Goal: Task Accomplishment & Management: Manage account settings

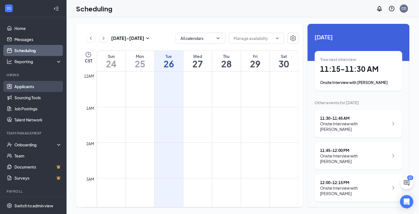
scroll to position [273, 0]
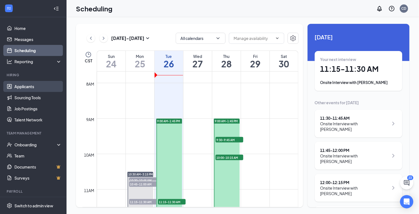
click at [17, 87] on link "Applicants" at bounding box center [37, 86] width 47 height 11
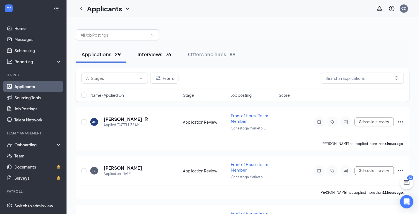
click at [151, 53] on div "Interviews · 76" at bounding box center [155, 54] width 34 height 7
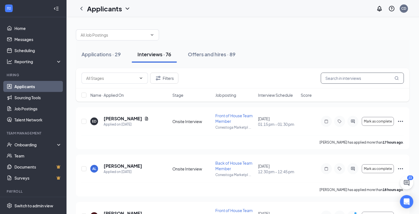
click at [336, 80] on input "text" at bounding box center [362, 78] width 83 height 11
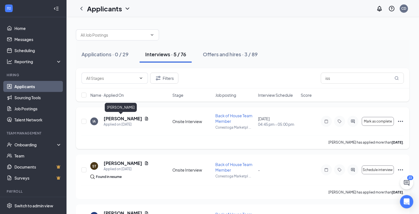
click at [121, 118] on h5 "[PERSON_NAME]" at bounding box center [123, 119] width 39 height 6
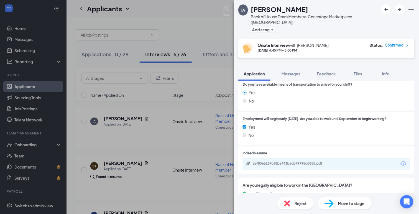
scroll to position [378, 0]
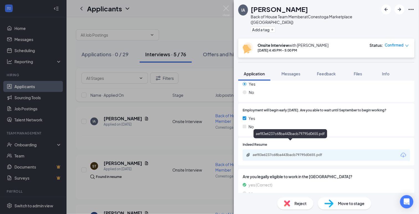
click at [284, 153] on div "aef83e6237c68ba443bacb79795d0655.pdf" at bounding box center [292, 155] width 78 height 4
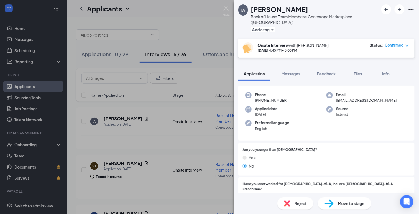
scroll to position [0, 0]
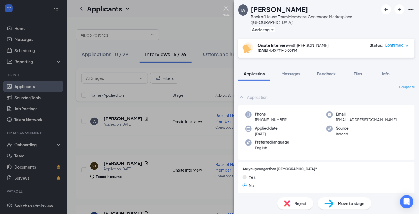
click at [228, 7] on img at bounding box center [226, 11] width 7 height 11
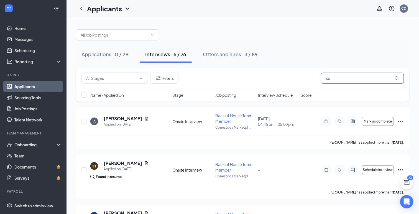
click at [329, 81] on input "iss" at bounding box center [362, 78] width 83 height 11
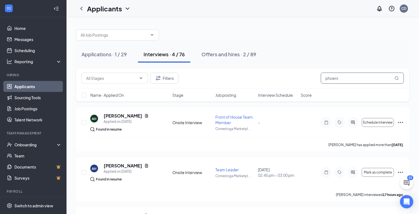
type input "phoenix"
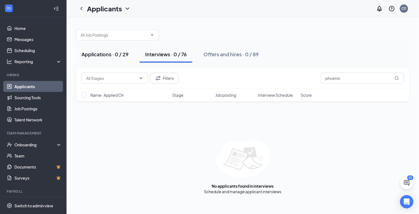
click at [110, 55] on div "Applications · 0 / 29" at bounding box center [105, 54] width 47 height 7
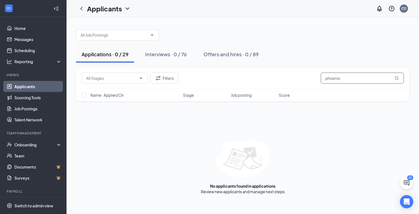
click at [336, 79] on input "phoenix" at bounding box center [362, 78] width 83 height 11
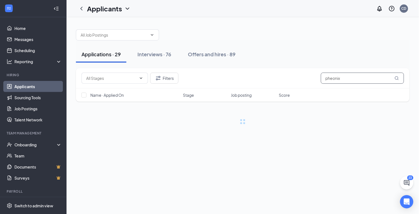
type input "pheonix"
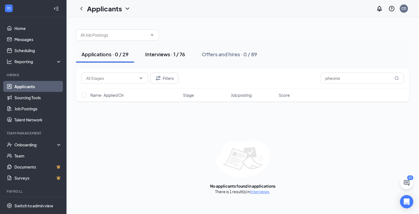
click at [158, 53] on div "Interviews · 1 / 76" at bounding box center [165, 54] width 40 height 7
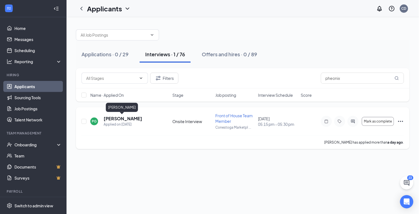
click at [120, 119] on h5 "[PERSON_NAME]" at bounding box center [123, 119] width 39 height 6
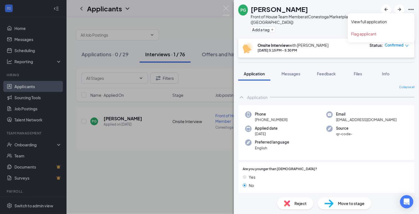
click at [411, 9] on icon "Ellipses" at bounding box center [411, 9] width 7 height 7
click at [368, 21] on link "View full application" at bounding box center [382, 22] width 60 height 6
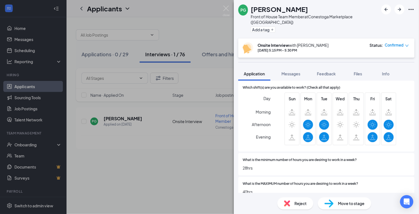
scroll to position [262, 0]
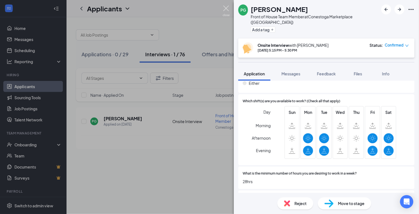
click at [226, 8] on img at bounding box center [226, 11] width 7 height 11
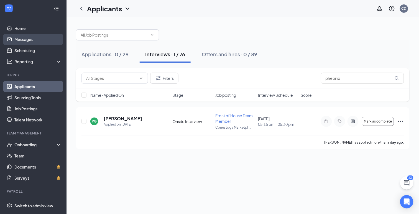
click at [19, 38] on link "Messages" at bounding box center [37, 39] width 47 height 11
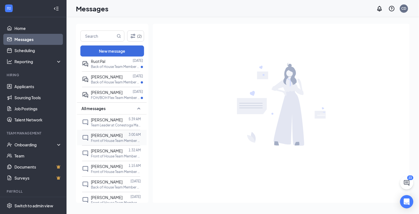
scroll to position [347, 0]
click at [95, 101] on p "FOH/BOH Flex Team Member at [GEOGRAPHIC_DATA] ([GEOGRAPHIC_DATA])" at bounding box center [116, 98] width 50 height 5
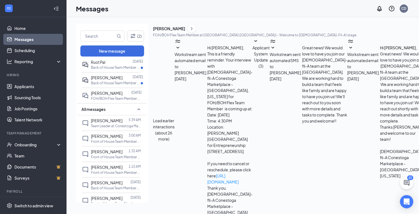
scroll to position [195, 0]
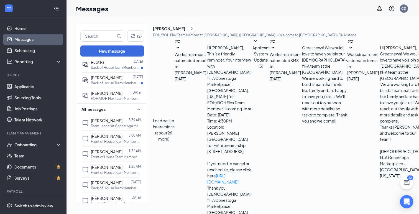
type textarea "Hi [PERSON_NAME], I apologize, I had to go to [US_STATE] for my sister's surger…"
click at [101, 81] on div "[PERSON_NAME]" at bounding box center [107, 78] width 32 height 6
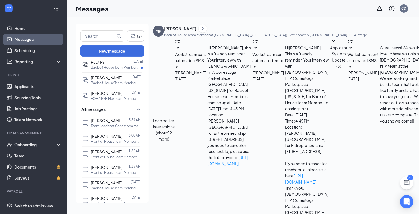
scroll to position [94, 0]
type textarea "For your I-9 Documents, you will need a picture ID and something showing that y…"
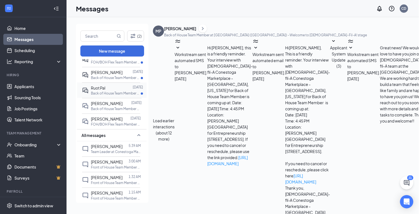
scroll to position [321, 0]
click at [105, 96] on p "Back of House Team Member at [GEOGRAPHIC_DATA] ([GEOGRAPHIC_DATA])" at bounding box center [116, 94] width 50 height 5
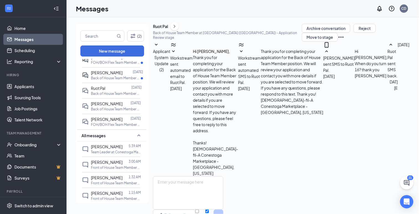
scroll to position [36, 0]
click at [308, 42] on button "Move to stage" at bounding box center [320, 37] width 36 height 9
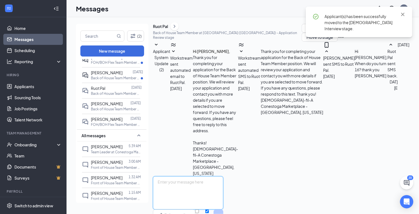
click at [217, 176] on textarea at bounding box center [188, 192] width 70 height 33
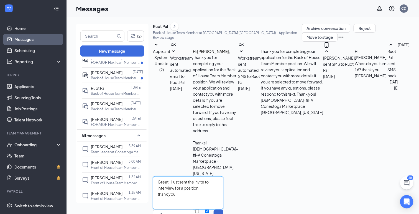
type textarea "Great! I just sent the invite to interview for a position. thank you!"
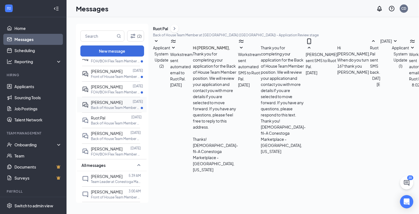
scroll to position [290, 0]
click at [104, 112] on p "Back of House Team Member at [GEOGRAPHIC_DATA] ([GEOGRAPHIC_DATA])" at bounding box center [116, 109] width 50 height 5
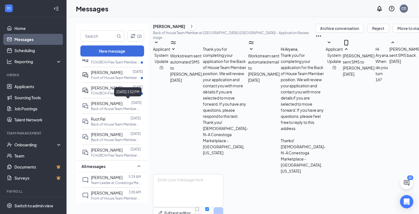
scroll to position [40, 0]
click at [224, 174] on textarea at bounding box center [188, 190] width 70 height 33
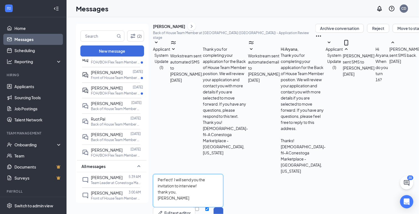
type textarea "Perfect! I will send you the invitation to interview! thank you, [PERSON_NAME]"
click at [224, 207] on button "Send" at bounding box center [219, 216] width 10 height 19
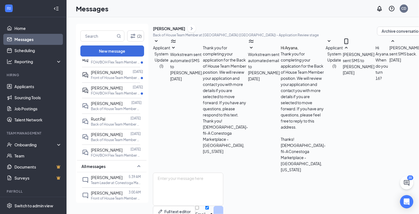
scroll to position [82, 0]
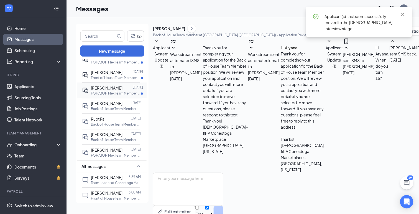
click at [93, 91] on p "FOH/BOH Flex Team Member at [GEOGRAPHIC_DATA] ([GEOGRAPHIC_DATA])" at bounding box center [116, 93] width 50 height 5
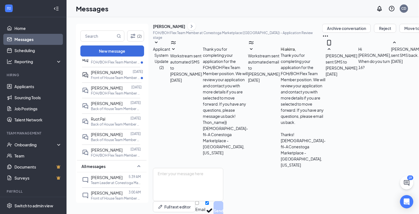
scroll to position [24, 0]
click at [191, 168] on textarea at bounding box center [188, 184] width 70 height 33
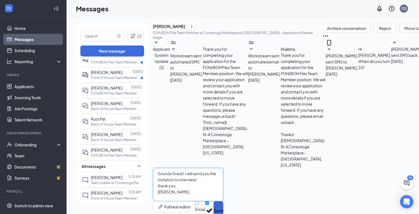
type textarea "Sounds Great! I will send you the invitation to interview! thank you, [PERSON_N…"
click at [224, 201] on button "Send" at bounding box center [219, 210] width 10 height 19
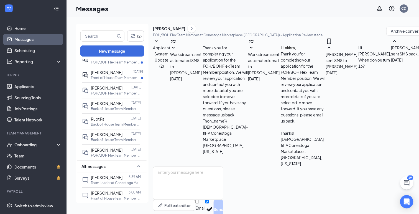
scroll to position [66, 0]
click at [114, 74] on div "[PERSON_NAME]" at bounding box center [107, 73] width 32 height 6
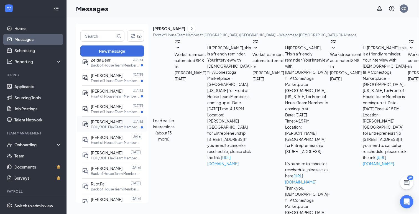
scroll to position [225, 0]
click at [103, 125] on p "FOH/BOH Flex Team Member at [GEOGRAPHIC_DATA] ([GEOGRAPHIC_DATA])" at bounding box center [116, 127] width 50 height 5
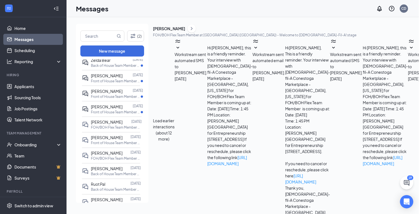
scroll to position [93, 0]
click at [106, 110] on p "Front of House Team Member at [GEOGRAPHIC_DATA] ([GEOGRAPHIC_DATA])" at bounding box center [116, 112] width 50 height 5
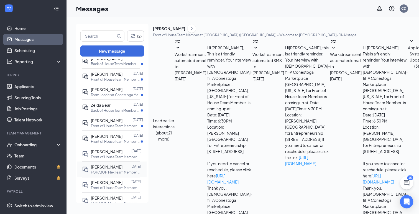
scroll to position [178, 0]
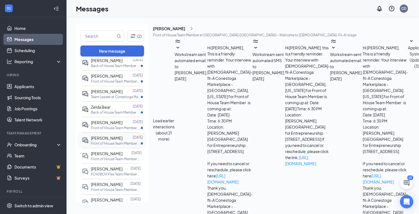
click at [101, 140] on div "[PERSON_NAME]" at bounding box center [107, 138] width 32 height 6
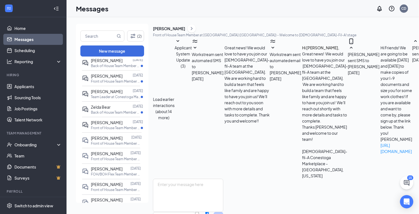
scroll to position [253, 0]
click at [172, 179] on textarea at bounding box center [188, 195] width 70 height 33
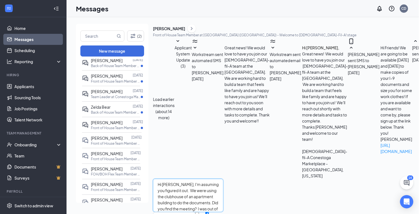
click at [224, 179] on textarea "Hi [PERSON_NAME], I'm assuming you figured it out. We were using the clubhouse …" at bounding box center [188, 195] width 70 height 33
drag, startPoint x: 257, startPoint y: 164, endPoint x: 207, endPoint y: 164, distance: 50.2
click at [207, 179] on textarea "Hi [PERSON_NAME], I'm assuming you figured it out. We were using the clubhouse …" at bounding box center [188, 195] width 70 height 33
click at [185, 179] on textarea "Hi [PERSON_NAME], I'm assuming you figured it out. We were using the clubhouse …" at bounding box center [188, 195] width 70 height 33
paste textarea "was out of town last week.I"
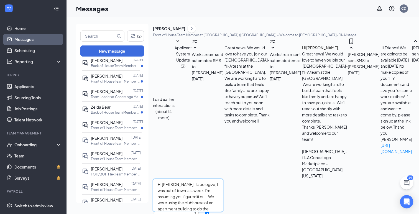
drag, startPoint x: 314, startPoint y: 158, endPoint x: 257, endPoint y: 159, distance: 57.4
click at [224, 179] on textarea "Hi [PERSON_NAME], I apologize, I was out of town last week.I'm assuming you fig…" at bounding box center [188, 195] width 70 height 33
type textarea "Hi [PERSON_NAME], I apologize, I was out of town last week. We were using the c…"
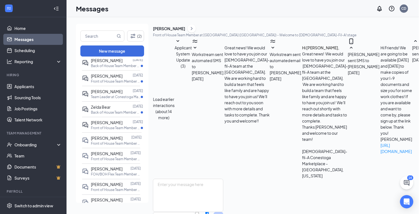
scroll to position [295, 0]
click at [108, 124] on div "[PERSON_NAME]" at bounding box center [107, 123] width 32 height 6
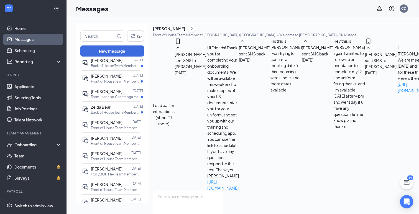
scroll to position [297, 0]
click at [109, 108] on span "Zelda Bear" at bounding box center [101, 107] width 20 height 5
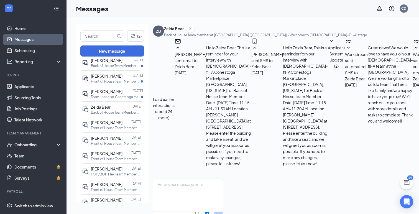
scroll to position [344, 0]
click at [101, 93] on div "[PERSON_NAME]" at bounding box center [107, 91] width 32 height 6
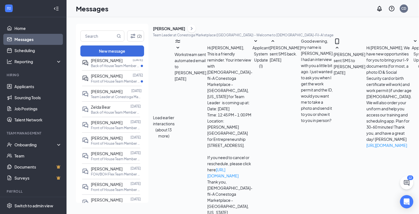
scroll to position [100, 0]
click at [106, 80] on p "Front of House Team Member at [GEOGRAPHIC_DATA] ([GEOGRAPHIC_DATA])" at bounding box center [116, 81] width 50 height 5
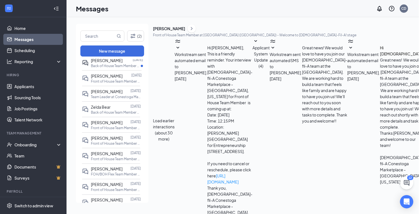
scroll to position [141, 0]
type textarea "Hi [PERSON_NAME], No worries. We will be doing documents again this week [DATE]…"
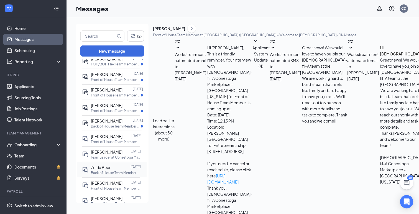
scroll to position [115, 0]
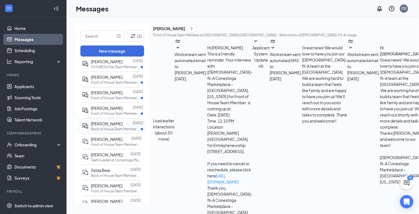
click at [107, 121] on div "[PERSON_NAME]" at bounding box center [107, 124] width 32 height 6
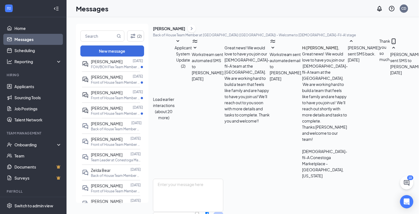
scroll to position [240, 0]
click at [180, 179] on textarea at bounding box center [188, 195] width 70 height 33
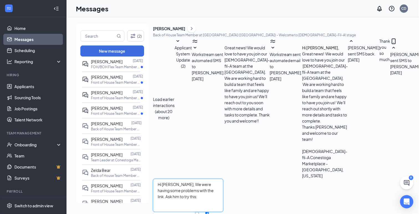
paste textarea "Text CFAGI to 31063 to get an application"
type textarea "Hi [PERSON_NAME], We were having some problems with the link. Ask him to try th…"
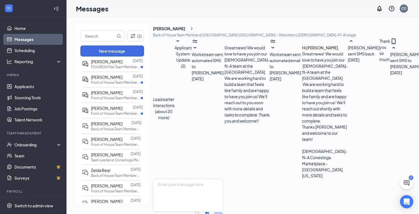
scroll to position [276, 0]
click at [121, 111] on p "Front of House Team Member at [GEOGRAPHIC_DATA] ([GEOGRAPHIC_DATA])" at bounding box center [116, 113] width 50 height 5
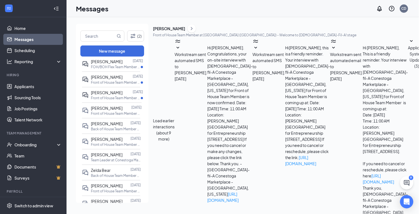
scroll to position [146, 0]
type textarea "I'm so sorry [PERSON_NAME], I will send out another invitation [DATE]. Please l…"
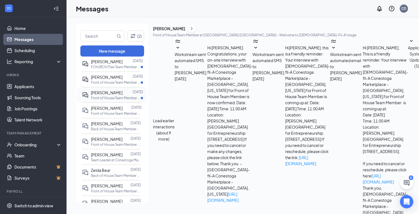
click at [100, 96] on p "Front of House Team Member at [GEOGRAPHIC_DATA] ([GEOGRAPHIC_DATA])" at bounding box center [116, 98] width 50 height 5
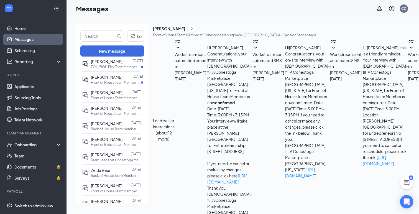
scroll to position [130, 0]
click at [84, 92] on icon "DoubleChat" at bounding box center [86, 95] width 6 height 6
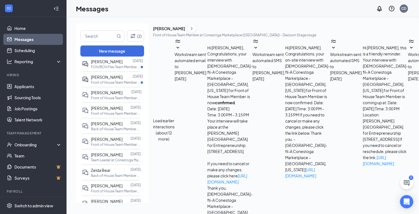
click at [195, 32] on icon "ChevronRight" at bounding box center [192, 28] width 6 height 7
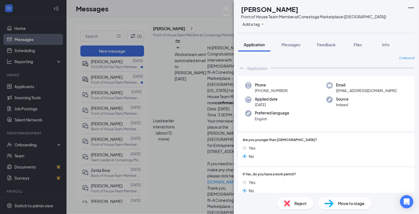
click at [175, 59] on div "JG [PERSON_NAME] Front of House Team Member at Conestoga Marketplace ([GEOGRAPH…" at bounding box center [209, 107] width 419 height 214
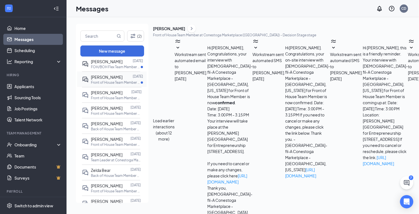
click at [109, 74] on div "[PERSON_NAME]" at bounding box center [107, 77] width 32 height 6
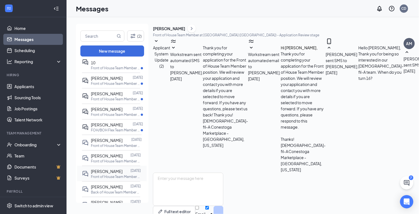
scroll to position [54, 0]
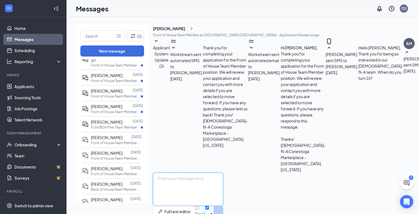
click at [172, 173] on textarea at bounding box center [188, 189] width 70 height 33
click at [98, 125] on p "FOH/BOH Flex Team Member at [GEOGRAPHIC_DATA] ([GEOGRAPHIC_DATA])" at bounding box center [116, 127] width 50 height 5
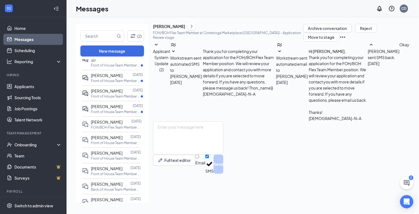
click at [278, 52] on icon "SmallChevronDown" at bounding box center [279, 51] width 3 height 2
click at [99, 104] on span "[PERSON_NAME]" at bounding box center [107, 106] width 32 height 5
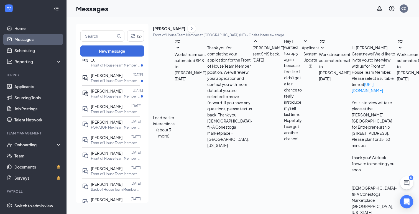
scroll to position [230, 0]
click at [83, 106] on icon "DoubleChat" at bounding box center [86, 109] width 6 height 6
type textarea "Hi [PERSON_NAME], I will send an invitation for you to bring all of your docume…"
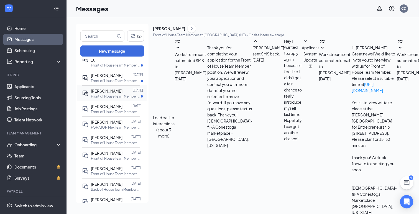
scroll to position [285, 0]
click at [102, 94] on p "Front of House Team Member at [GEOGRAPHIC_DATA] ([GEOGRAPHIC_DATA])" at bounding box center [116, 96] width 50 height 5
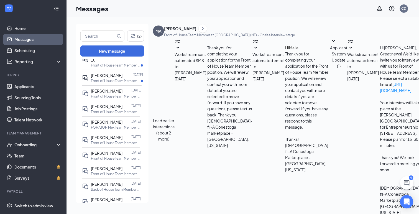
scroll to position [111, 0]
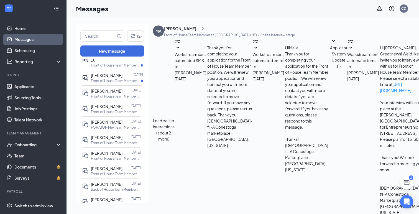
type textarea "Hi Malia, My schedule is showing 6:15 [DATE]. thank you! [PERSON_NAME]"
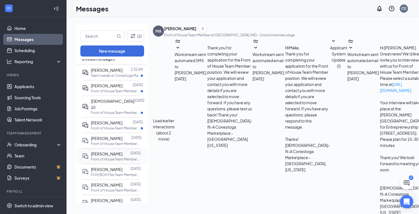
scroll to position [0, 0]
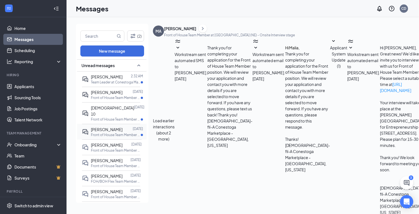
click at [103, 127] on span "[PERSON_NAME]" at bounding box center [107, 129] width 32 height 5
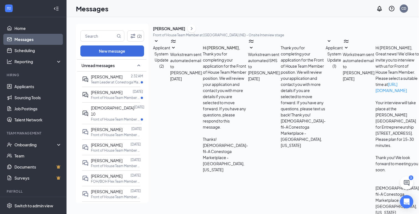
scroll to position [57, 0]
click at [419, 51] on icon "SmallChevronDown" at bounding box center [424, 48] width 7 height 7
type textarea "No problem! I will put some additional interview options [DATE]. Let me know if…"
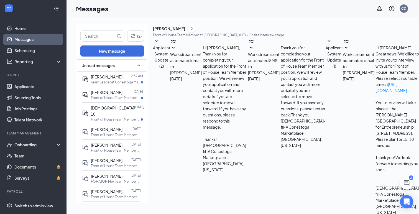
click at [26, 50] on link "Scheduling" at bounding box center [37, 50] width 47 height 11
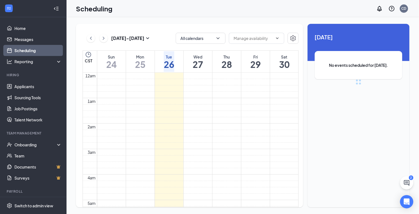
scroll to position [273, 0]
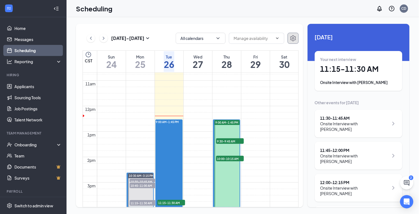
click at [293, 40] on icon "Settings" at bounding box center [293, 38] width 7 height 7
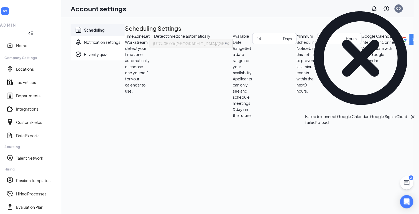
click at [410, 114] on icon "Cross" at bounding box center [413, 117] width 7 height 7
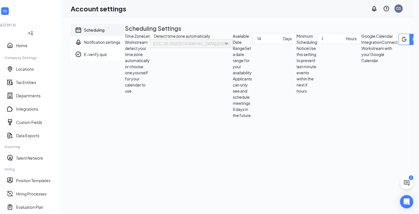
scroll to position [48, 0]
click at [21, 178] on link "Position Templates" at bounding box center [36, 181] width 41 height 6
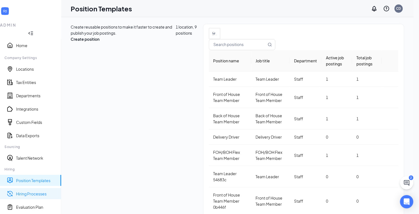
click at [23, 191] on link "Hiring Processes" at bounding box center [36, 194] width 41 height 6
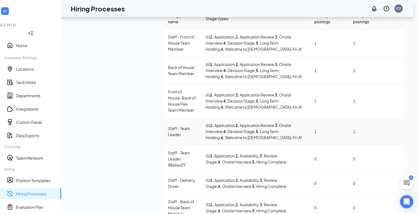
scroll to position [43, 0]
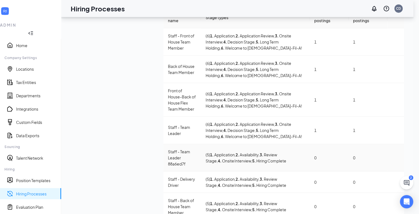
click at [396, 158] on icon "Ellipses" at bounding box center [396, 158] width 0 height 0
click at [351, 167] on span "Delete" at bounding box center [352, 164] width 12 height 5
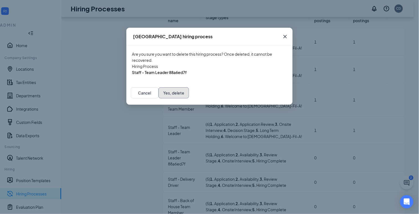
click at [189, 98] on button "Yes, delete" at bounding box center [174, 92] width 31 height 11
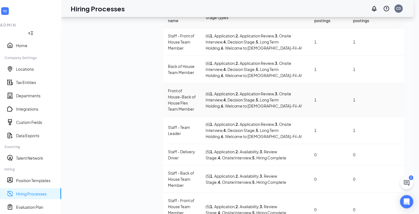
scroll to position [25, 0]
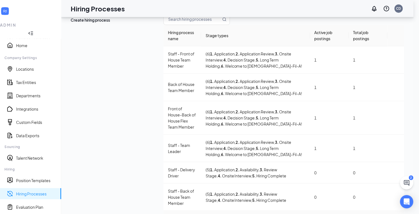
click at [360, 161] on span "Delete" at bounding box center [371, 158] width 50 height 6
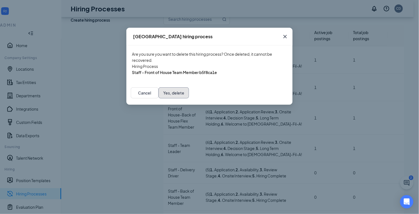
click at [189, 98] on button "Yes, delete" at bounding box center [174, 92] width 31 height 11
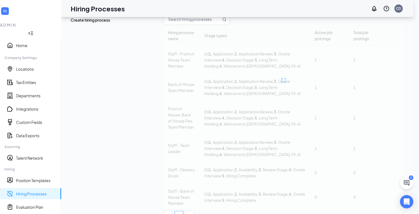
scroll to position [7, 0]
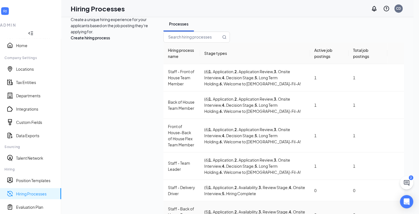
click at [396, 214] on icon "Ellipses" at bounding box center [396, 215] width 0 height 0
click at [354, 160] on span "Delete" at bounding box center [352, 157] width 12 height 5
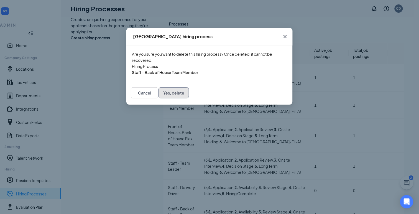
click at [189, 98] on button "Yes, delete" at bounding box center [174, 92] width 31 height 11
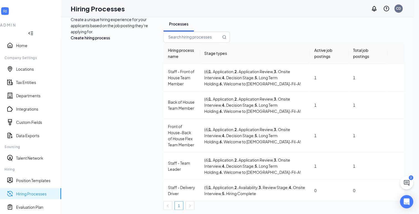
scroll to position [0, 0]
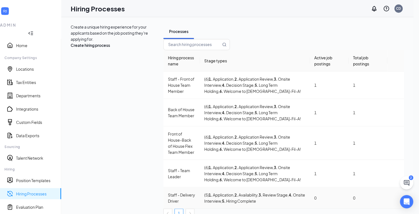
click at [396, 198] on icon "Ellipses" at bounding box center [396, 198] width 0 height 0
click at [351, 149] on span "Delete" at bounding box center [352, 146] width 12 height 5
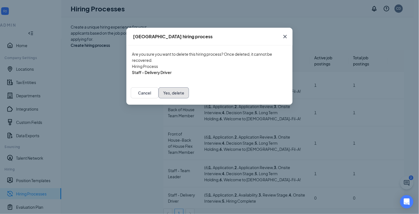
click at [189, 98] on button "Yes, delete" at bounding box center [174, 92] width 31 height 11
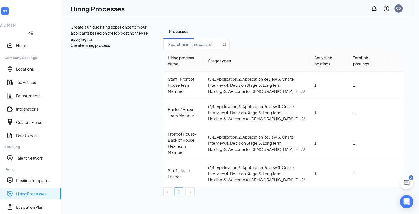
scroll to position [64, 0]
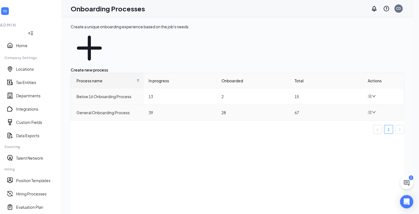
click at [114, 110] on div "General Onboarding Process" at bounding box center [108, 113] width 63 height 6
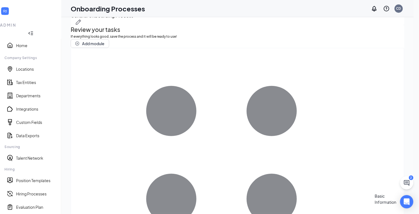
scroll to position [22, 0]
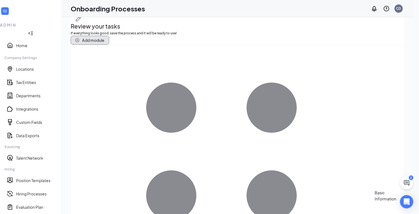
click at [78, 41] on icon "plus-circle" at bounding box center [78, 40] width 2 height 2
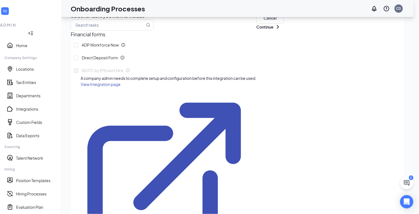
scroll to position [0, 0]
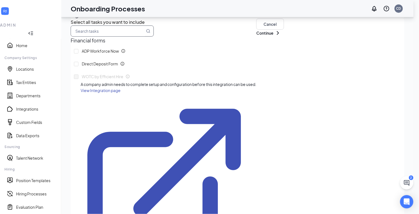
click at [92, 36] on input "text" at bounding box center [108, 31] width 74 height 11
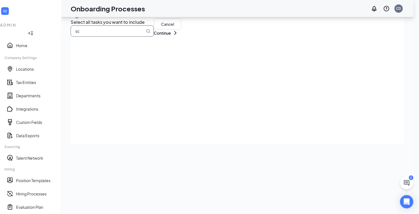
type input "s"
type input "m"
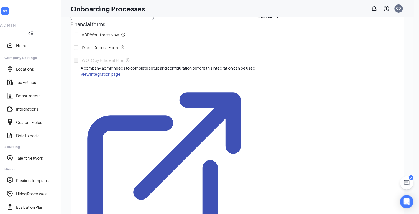
scroll to position [25, 0]
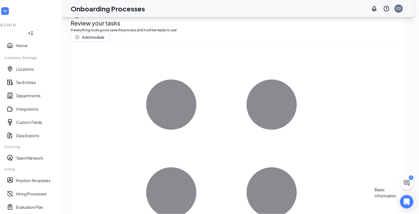
scroll to position [0, 0]
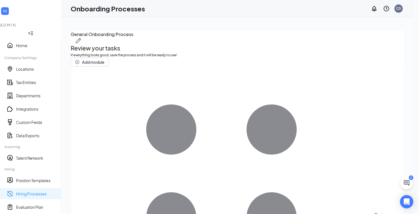
click at [34, 191] on link "Hiring Processes" at bounding box center [36, 194] width 41 height 6
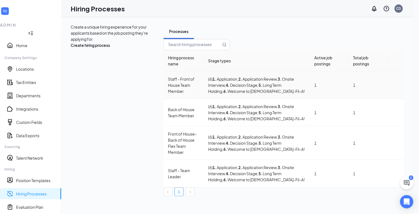
click at [393, 85] on div at bounding box center [397, 85] width 8 height 0
click at [397, 89] on icon "Ellipses" at bounding box center [399, 88] width 5 height 1
click at [350, 111] on span "Edit" at bounding box center [349, 108] width 7 height 5
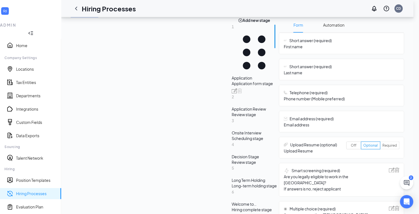
scroll to position [119, 0]
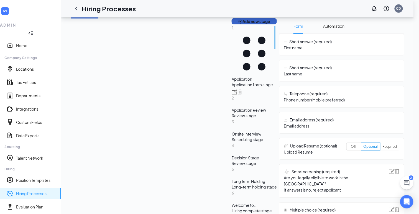
click at [239, 24] on icon "plus-circle" at bounding box center [241, 22] width 4 height 4
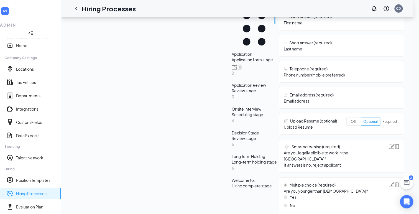
scroll to position [74, 0]
type input "I-9 Documents, Uniform and Apps"
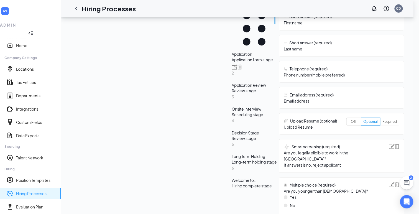
radio input "true"
radio input "false"
type textarea "This will be a 30 minute onsite interview. Please proceed to the store location…"
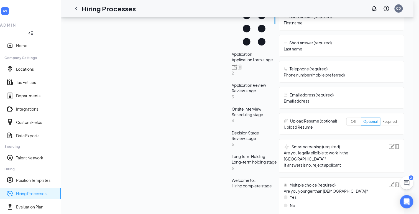
type input "o"
type input "a"
type input "o"
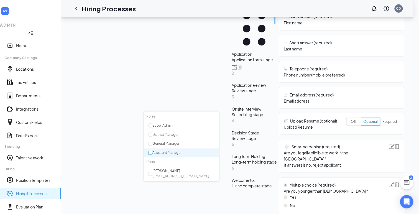
click at [150, 152] on input "checkbox" at bounding box center [151, 153] width 4 height 4
click at [164, 153] on div "Assistant Manager" at bounding box center [183, 153] width 68 height 5
click at [151, 153] on input "checkbox" at bounding box center [151, 153] width 4 height 4
checkbox input "true"
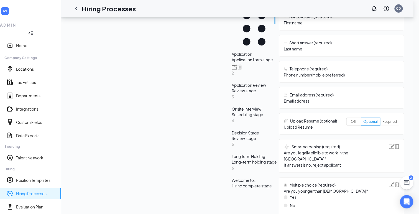
scroll to position [36, 0]
drag, startPoint x: 177, startPoint y: 148, endPoint x: 147, endPoint y: 138, distance: 32.3
type textarea "T"
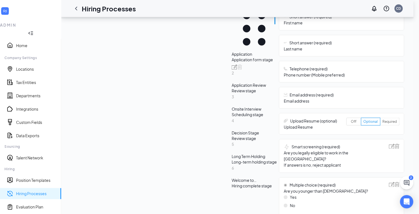
type textarea "Thi"
type textarea "This"
type textarea "Thi"
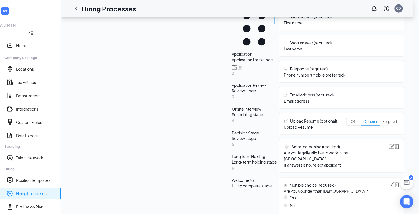
type textarea "Th"
type textarea "T"
type textarea "P"
type textarea "Pl"
type textarea "Ple"
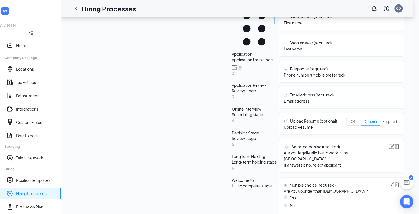
type textarea "Plea"
type textarea "Pleas"
type textarea "Please"
type textarea "Please b"
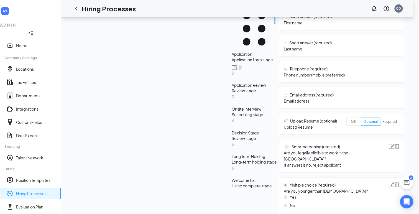
type textarea "Please br"
type textarea "Please bri"
type textarea "Please brin"
type textarea "Please bring"
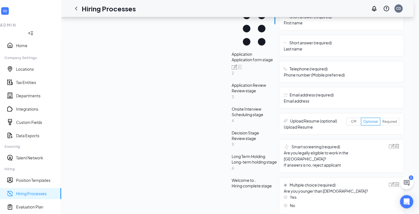
type textarea "Please bring y"
type textarea "Please bring yo"
type textarea "Please bring you"
type textarea "Please bring your"
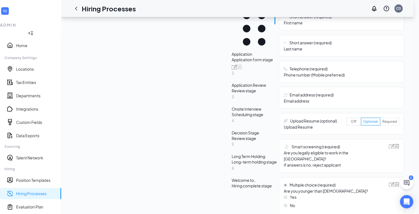
type textarea "Please bring your I"
type textarea "Please bring your I-"
type textarea "Please bring your I-9"
type textarea "Please bring your I-9 d"
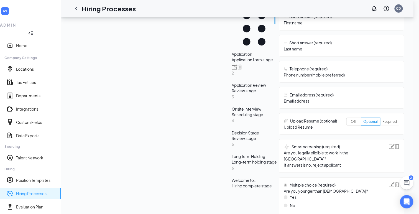
type textarea "Please bring your I-9 do"
type textarea "Please bring your I-9 docu"
type textarea "Please bring your I-9 docum"
type textarea "Please bring your I-9 docume"
type textarea "Please bring your I-9 documen"
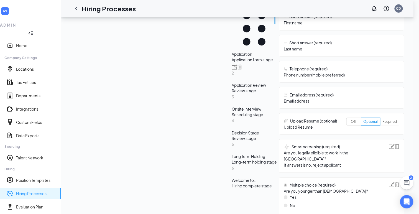
type textarea "Please bring your I-9 document"
type textarea "Please bring your I-9 documents"
type textarea "Please bring your I-9 documents,"
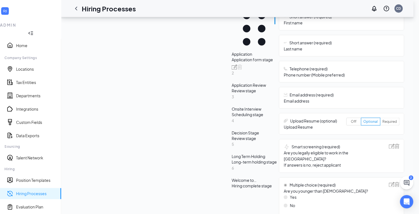
type textarea "Please bring your I-9 documents"
type textarea "Please bring your I-9 documents ("
type textarea "Please bring your I-9 documents (p"
type textarea "Please bring your I-9 documents (ph"
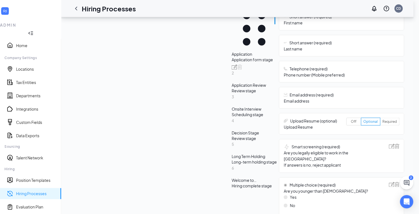
type textarea "Please bring your I-9 documents (pho"
type textarea "Please bring your I-9 documents (phot"
type textarea "Please bring your I-9 documents (photo"
type textarea "Please bring your I-9 documents (photo I"
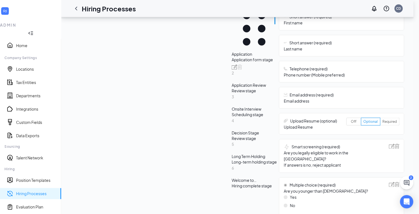
type textarea "Please bring your I-9 documents (photo ID"
type textarea "Please bring your I-9 documents (photo ID,"
type textarea "Please bring your I-9 documents (photo ID"
type textarea "Please bring your I-9 documents (photo [PERSON_NAME]"
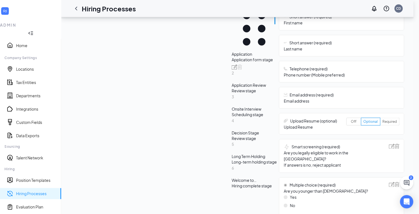
type textarea "Please bring your I-9 documents (photo ID"
type textarea "Please bring your I-9 documents (photo ID a"
type textarea "Please bring your I-9 documents (photo ID an"
type textarea "Please bring your I-9 documents (photo ID and"
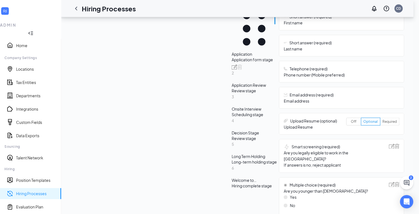
type textarea "Please bring your I-9 documents (photo ID and"
type textarea "Please bring your I-9 documents (photo ID and s"
type textarea "Please bring your I-9 documents (photo ID and so"
type textarea "Please bring your I-9 documents (photo ID and soc"
type textarea "Please bring your I-9 documents (photo ID and soci"
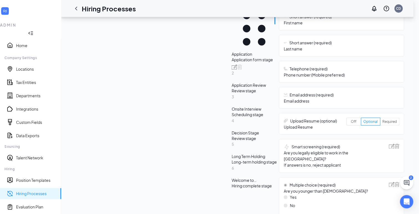
type textarea "Please bring your I-9 documents (photo ID and [PERSON_NAME]"
type textarea "Please bring your I-9 documents (photo ID and social"
type textarea "Please bring your I-9 documents (photo ID and social s"
type textarea "Please bring your I-9 documents (photo ID and social se"
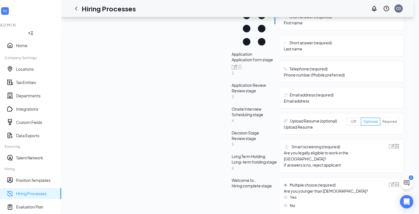
type textarea "Please bring your I-9 documents (photo ID and social sec"
type textarea "Please bring your I-9 documents (photo ID and social secu"
type textarea "Please bring your I-9 documents (photo ID and social secur"
type textarea "Please bring your I-9 documents (photo ID and social securi"
type textarea "Please bring your I-9 documents (photo ID and social securit"
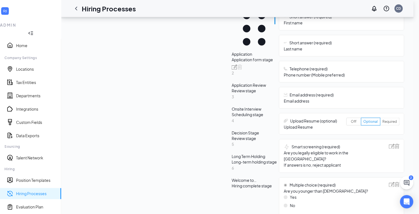
type textarea "Please bring your I-9 documents (photo ID and social security"
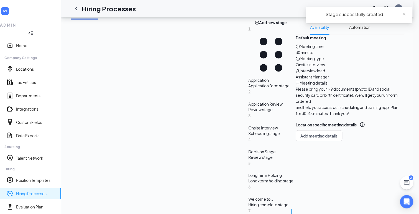
scroll to position [144, 0]
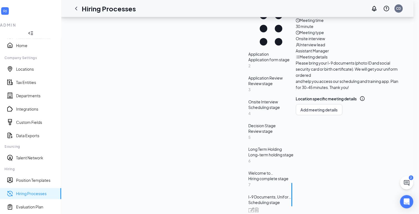
click at [249, 105] on div "Scheduling stage" at bounding box center [271, 108] width 45 height 6
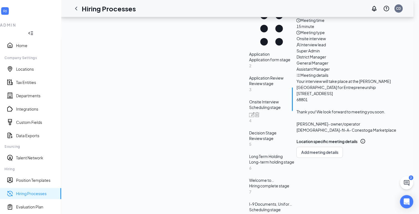
click at [249, 202] on div "I-9 Documents, Uniform and Apps" at bounding box center [271, 205] width 45 height 6
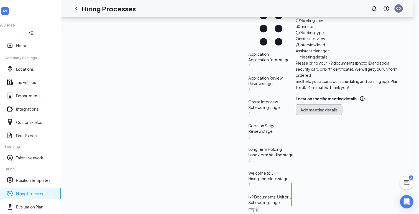
click at [301, 113] on span "Add meeting details" at bounding box center [319, 110] width 37 height 6
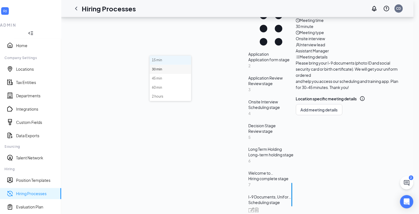
click at [162, 61] on li "15 min" at bounding box center [171, 60] width 42 height 9
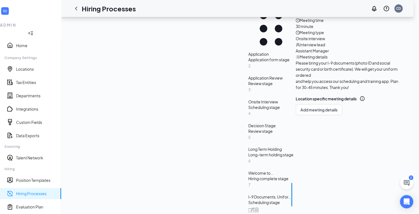
scroll to position [55, 0]
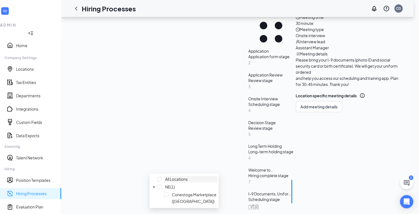
click at [165, 176] on div at bounding box center [191, 176] width 52 height 0
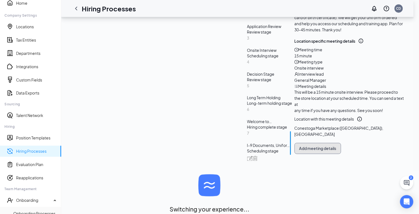
scroll to position [202, 0]
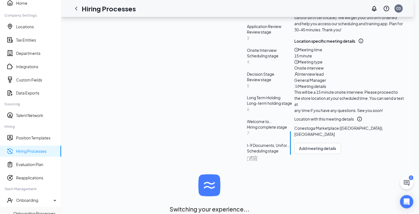
scroll to position [225, 0]
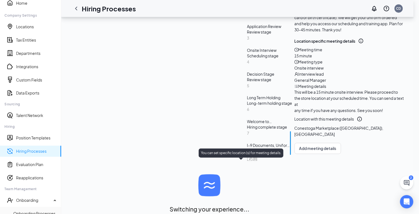
click at [357, 122] on icon "Info" at bounding box center [360, 120] width 6 height 6
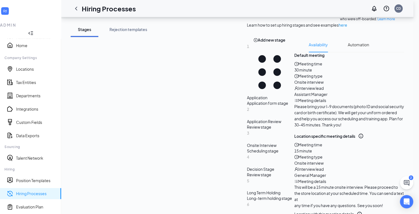
scroll to position [95, 0]
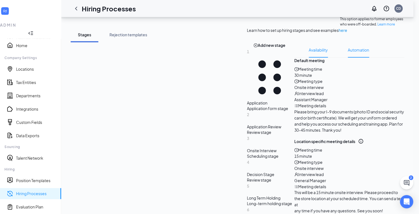
click at [348, 58] on span "Automation" at bounding box center [358, 50] width 21 height 16
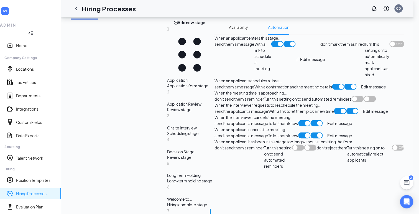
scroll to position [119, 0]
click at [284, 47] on span at bounding box center [290, 43] width 12 height 6
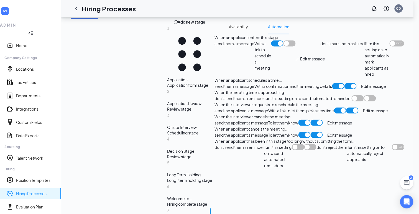
click at [272, 47] on span at bounding box center [278, 43] width 12 height 6
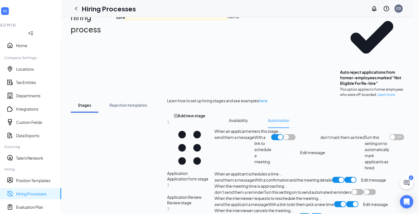
scroll to position [0, 0]
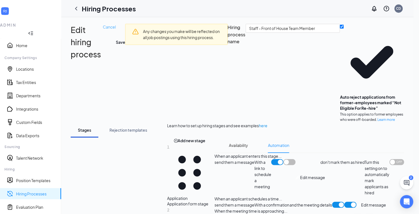
click at [116, 29] on span "Cancel" at bounding box center [109, 26] width 13 height 5
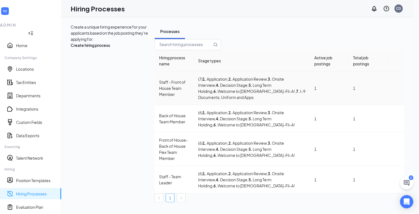
click at [396, 88] on icon "Ellipses" at bounding box center [396, 88] width 0 height 0
click at [349, 111] on span "Edit" at bounding box center [349, 108] width 7 height 5
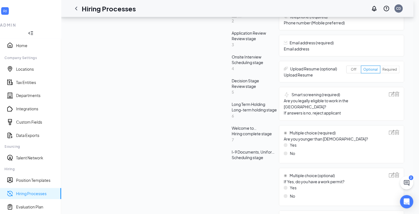
scroll to position [197, 0]
click at [232, 155] on div "Scheduling stage" at bounding box center [254, 158] width 45 height 6
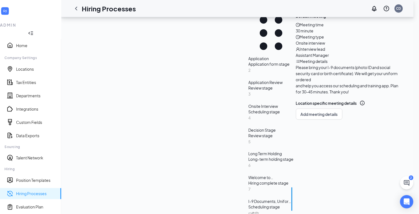
scroll to position [140, 0]
click at [254, 212] on img at bounding box center [256, 214] width 5 height 5
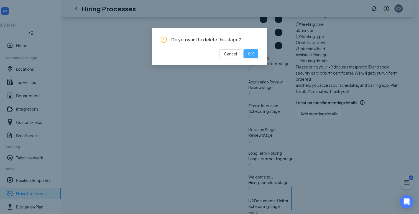
click at [251, 54] on span "OK" at bounding box center [251, 54] width 6 height 6
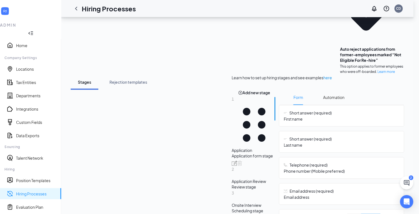
scroll to position [56, 0]
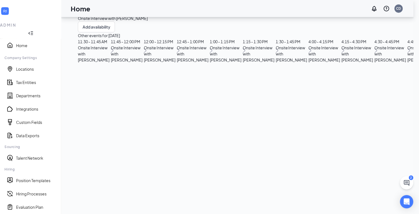
scroll to position [14, 0]
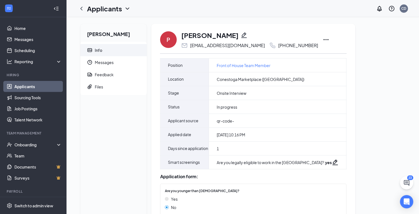
click at [324, 40] on icon "Ellipses" at bounding box center [326, 39] width 5 height 1
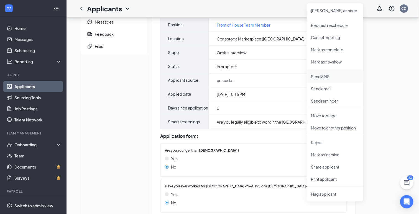
scroll to position [42, 0]
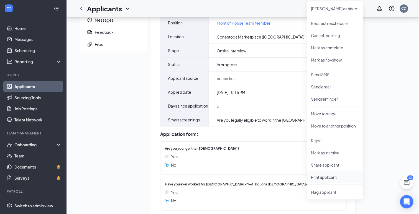
click at [320, 179] on p "Print applicant" at bounding box center [336, 177] width 48 height 6
